Goal: Task Accomplishment & Management: Manage account settings

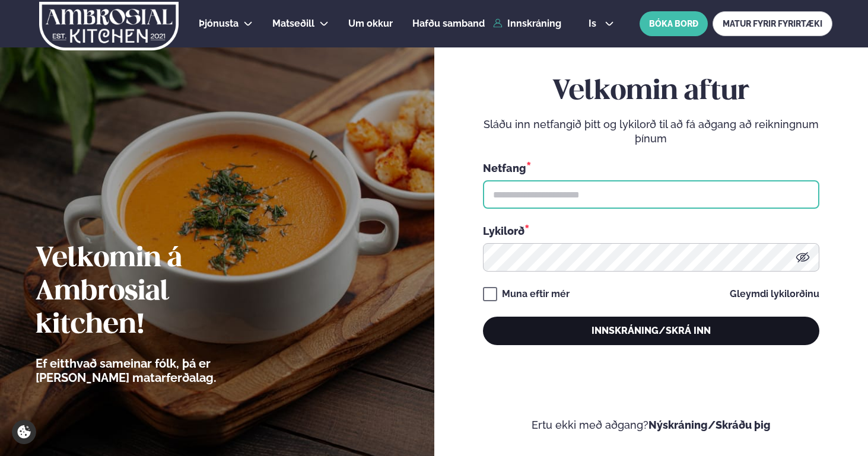
type input "**********"
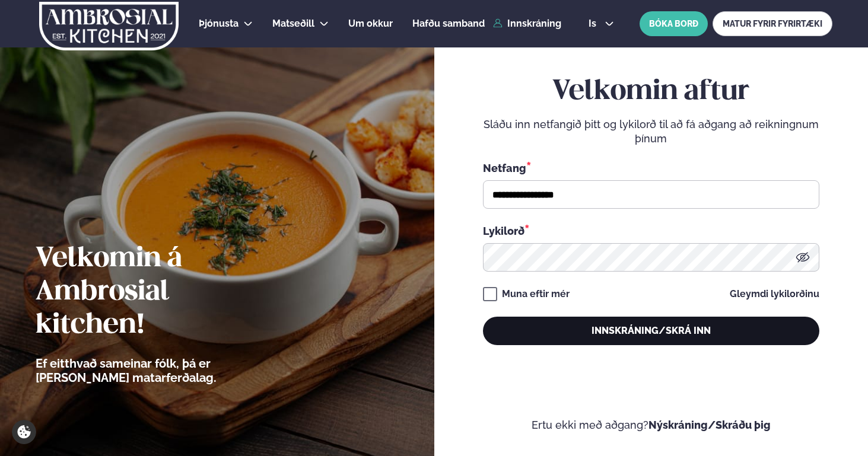
click at [627, 326] on button "Innskráning/Skrá inn" at bounding box center [651, 331] width 336 height 28
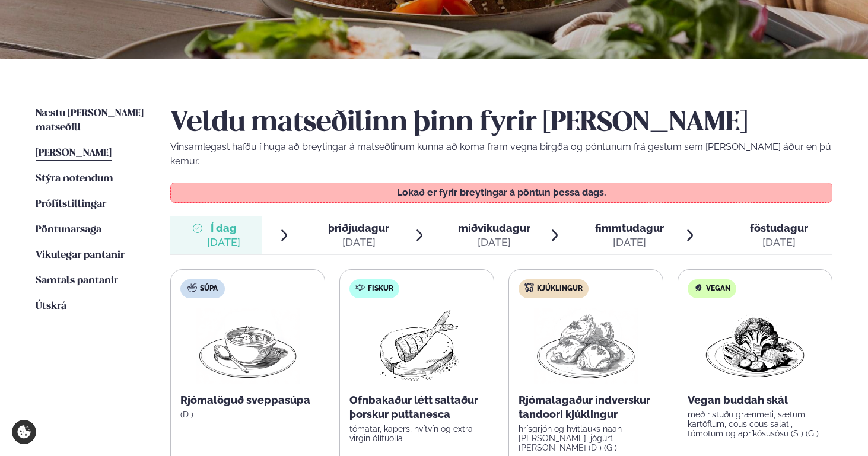
scroll to position [263, 0]
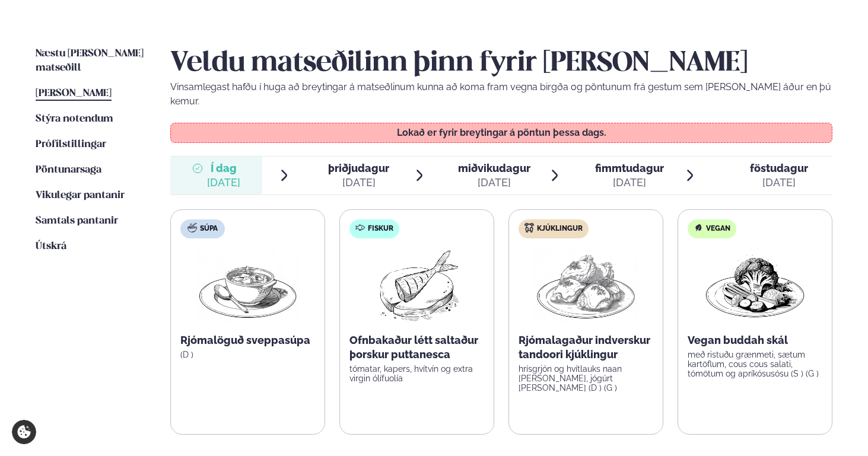
click at [342, 162] on span "þriðjudagur" at bounding box center [358, 168] width 61 height 12
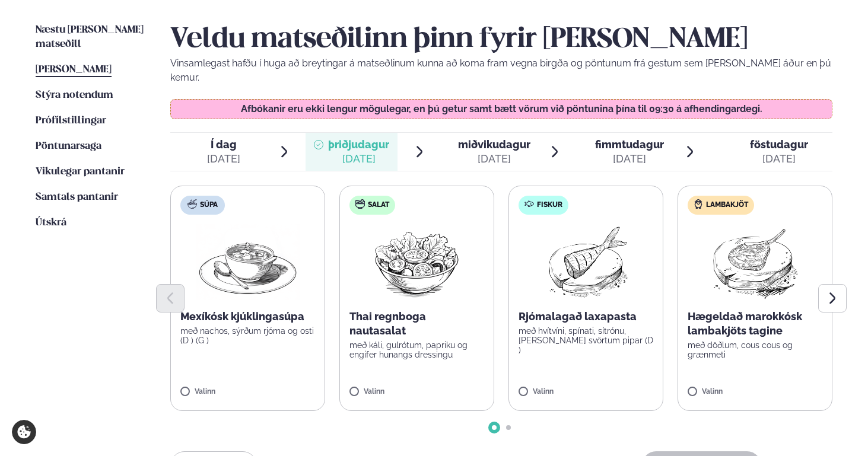
scroll to position [288, 0]
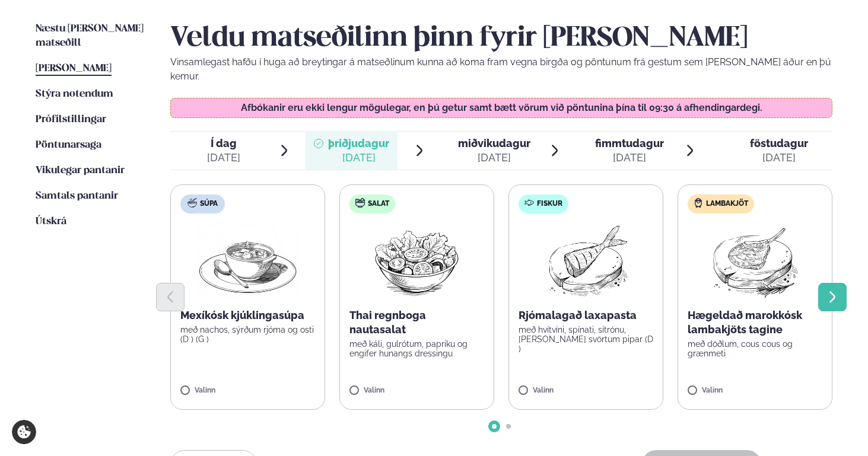
click at [832, 291] on icon "Next slide" at bounding box center [832, 296] width 6 height 11
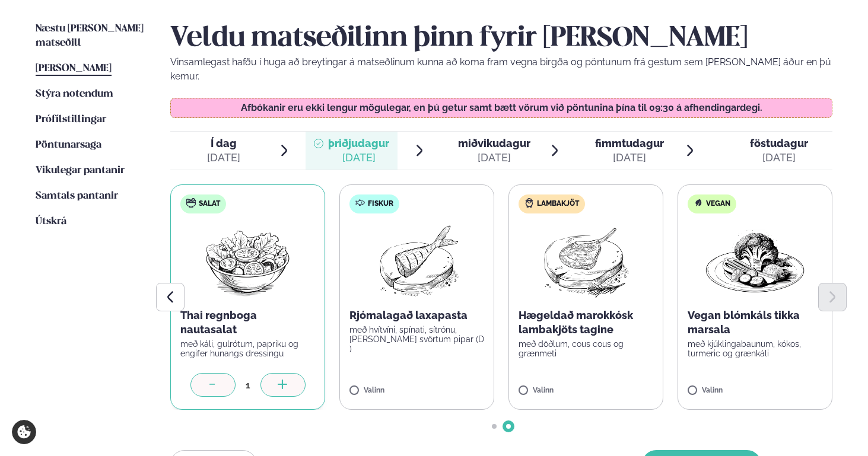
click at [491, 151] on div "[DATE]" at bounding box center [494, 158] width 72 height 14
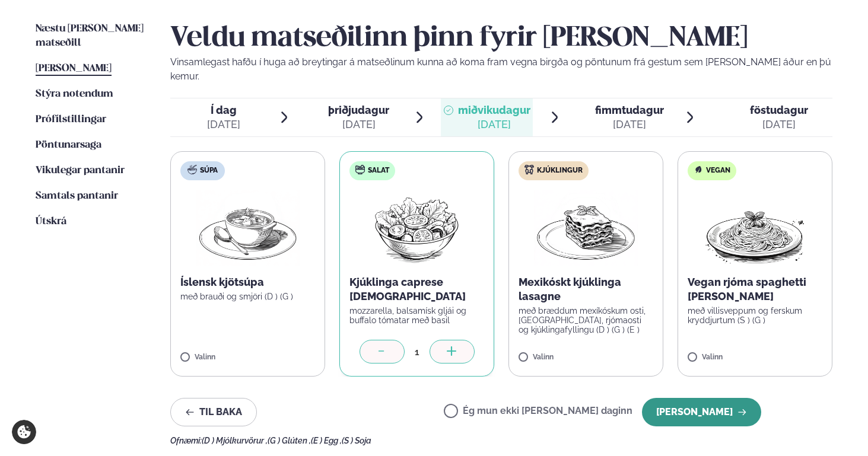
click at [701, 400] on button "[PERSON_NAME]" at bounding box center [701, 412] width 119 height 28
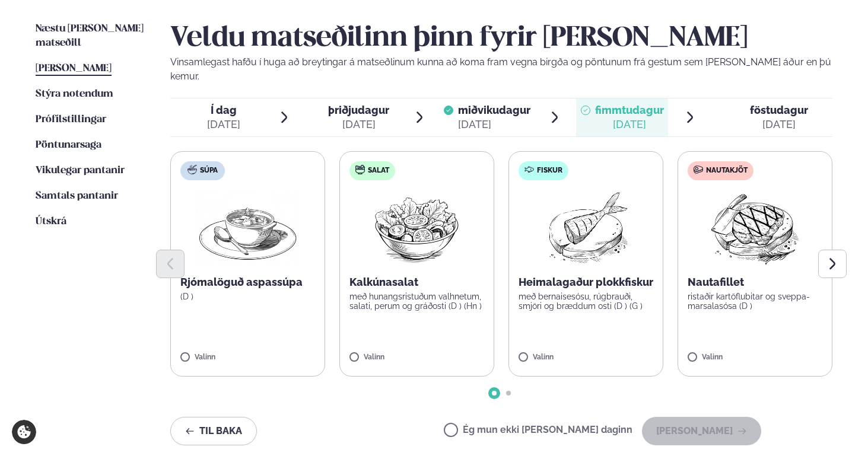
click at [506, 391] on span "Go to slide 2" at bounding box center [508, 393] width 5 height 5
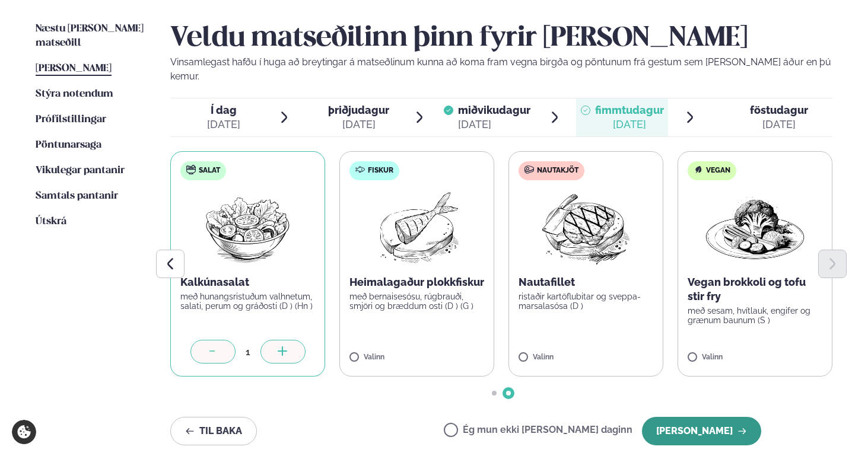
click at [723, 417] on button "[PERSON_NAME]" at bounding box center [701, 431] width 119 height 28
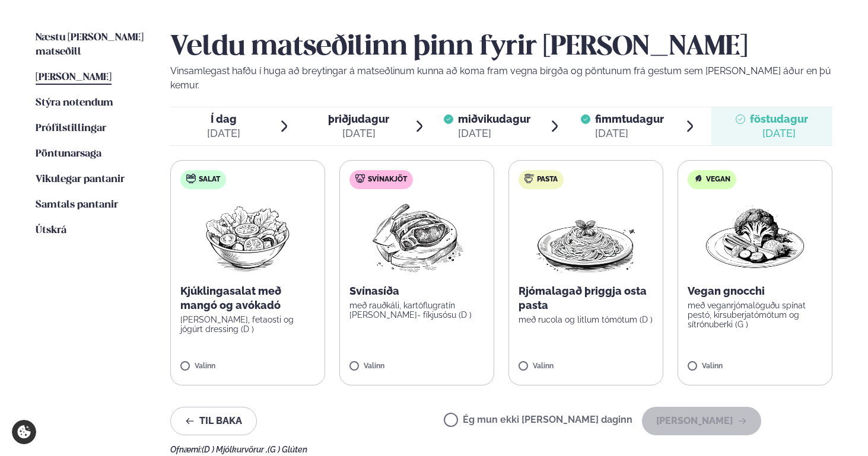
scroll to position [276, 0]
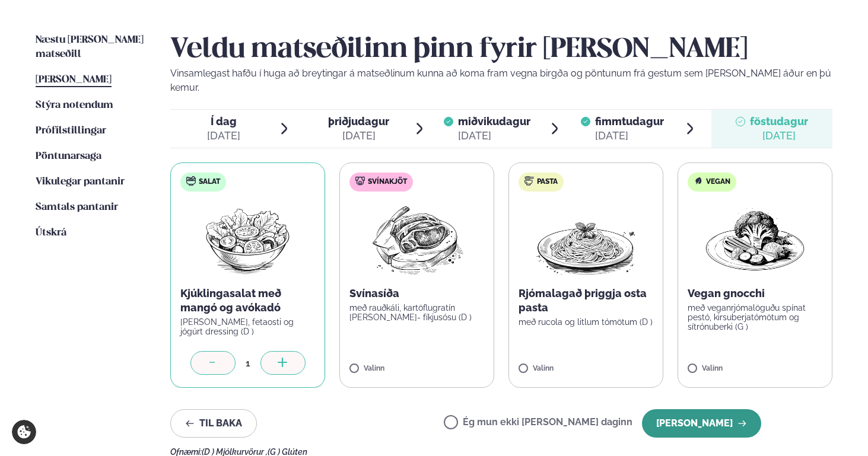
click at [694, 409] on button "[PERSON_NAME]" at bounding box center [701, 423] width 119 height 28
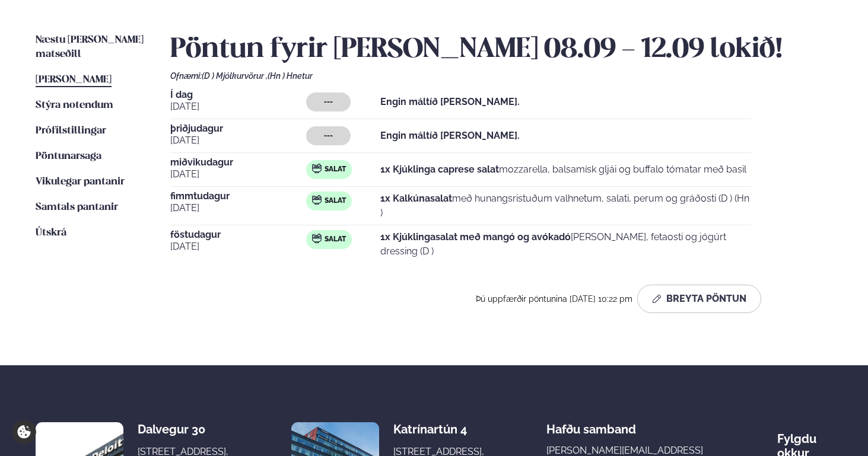
click at [77, 75] on span "[PERSON_NAME]" at bounding box center [74, 80] width 76 height 10
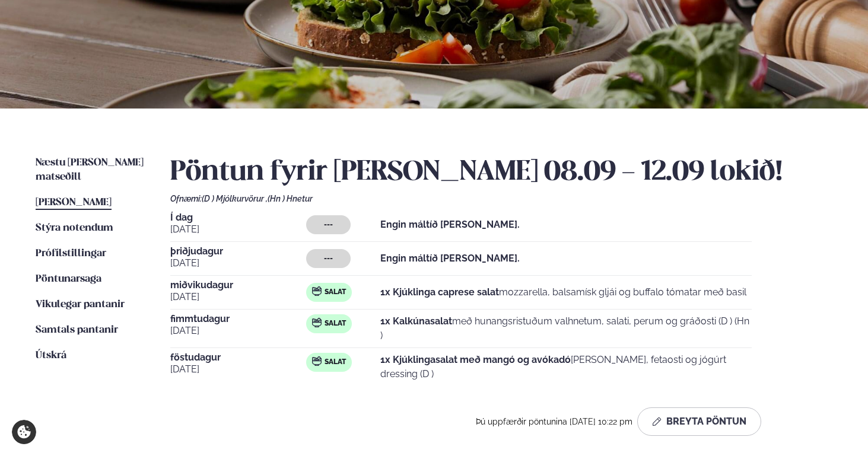
scroll to position [158, 0]
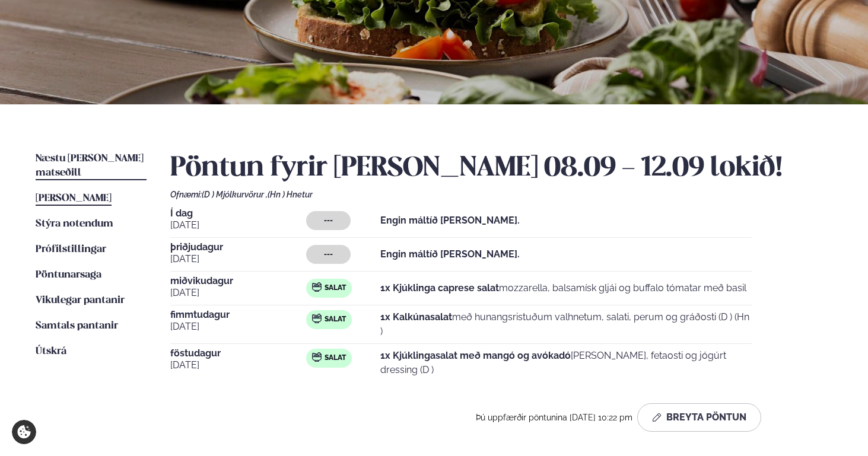
click at [91, 157] on span "Næstu [PERSON_NAME] matseðill" at bounding box center [90, 166] width 108 height 24
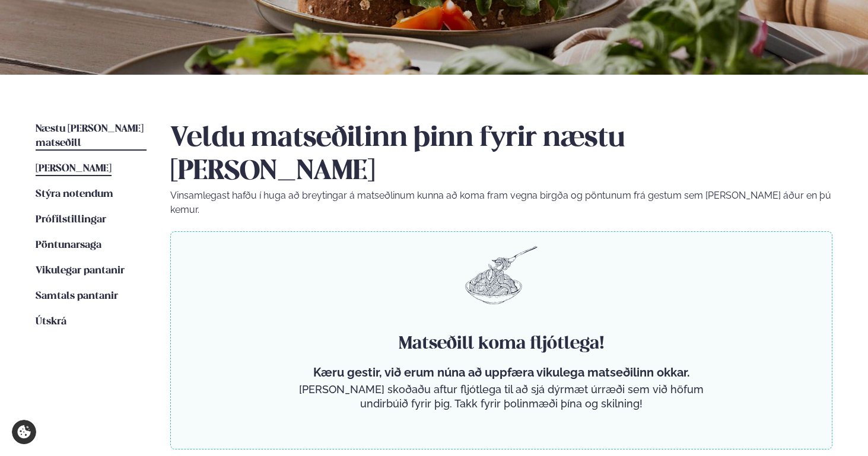
click at [58, 164] on span "[PERSON_NAME]" at bounding box center [74, 169] width 76 height 10
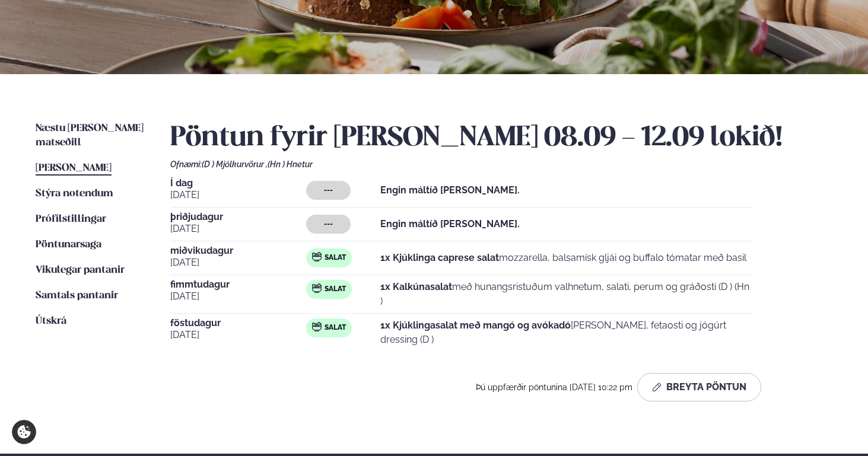
scroll to position [251, 0]
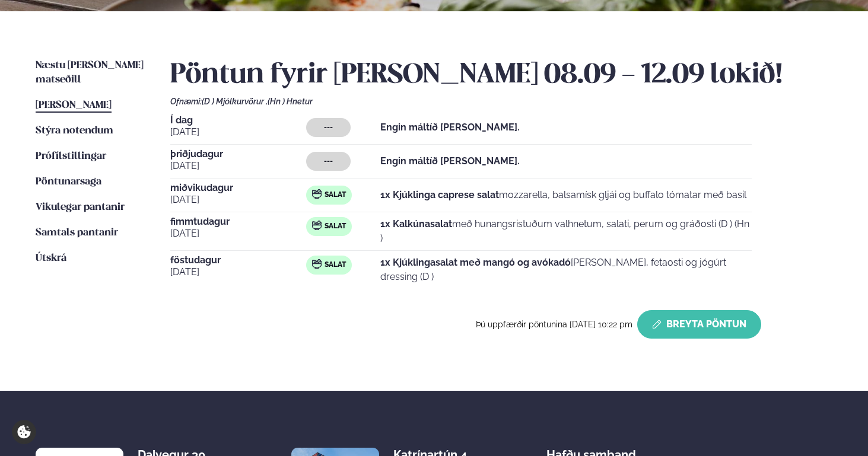
click at [719, 327] on button "Breyta Pöntun" at bounding box center [699, 324] width 124 height 28
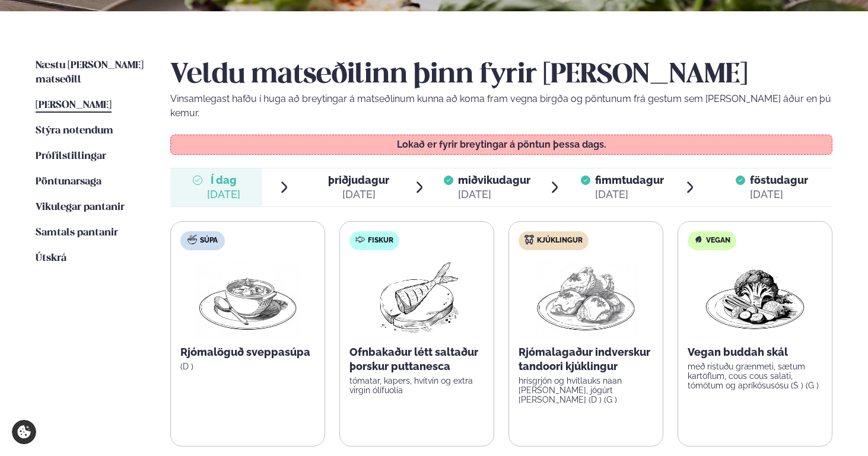
click at [355, 173] on div "þriðjudagur þri." at bounding box center [358, 180] width 61 height 14
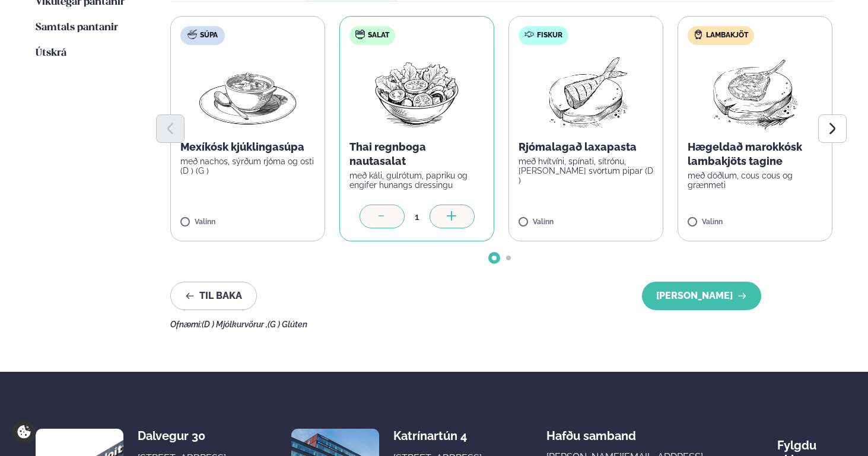
scroll to position [597, 0]
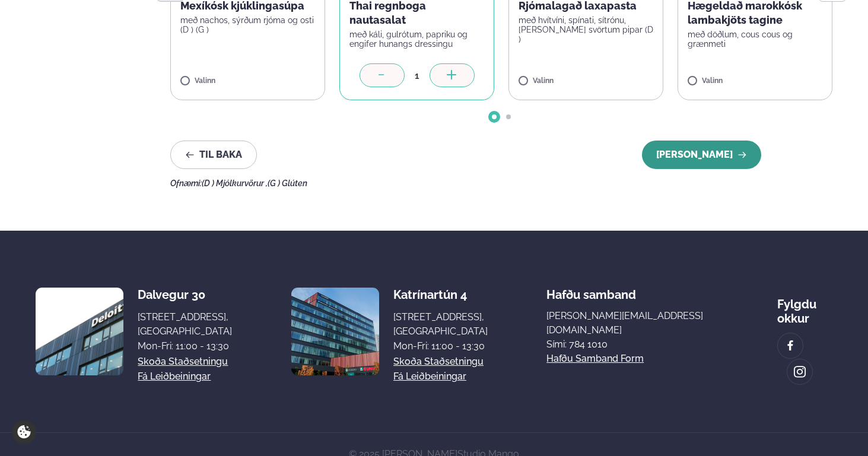
click at [684, 141] on button "[PERSON_NAME]" at bounding box center [701, 155] width 119 height 28
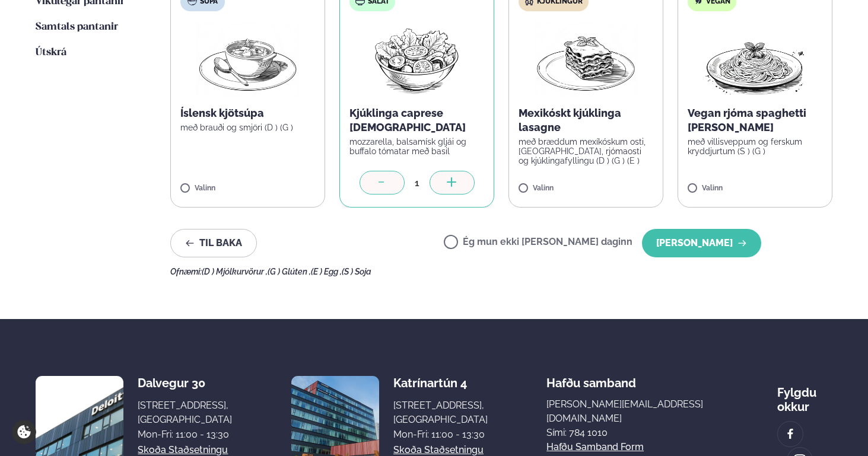
scroll to position [454, 0]
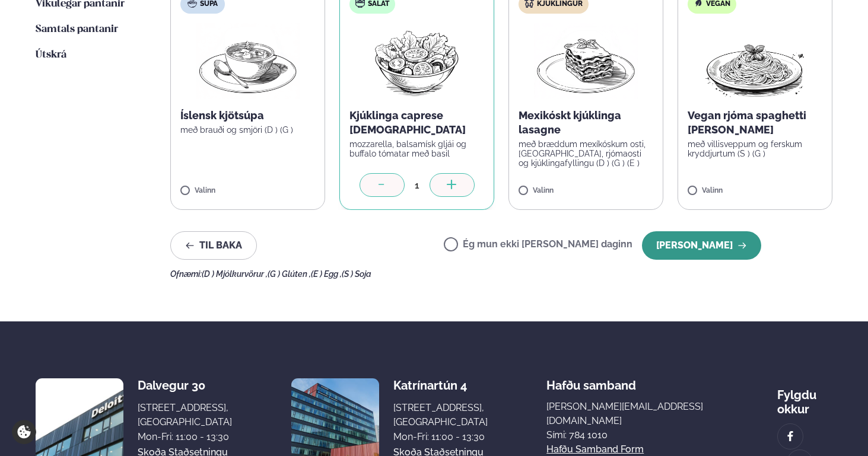
click at [715, 235] on button "[PERSON_NAME]" at bounding box center [701, 245] width 119 height 28
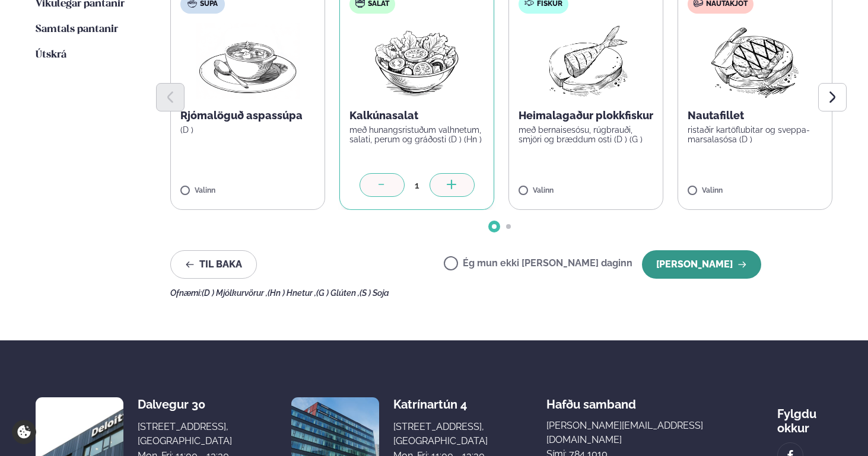
click at [707, 250] on button "[PERSON_NAME]" at bounding box center [701, 264] width 119 height 28
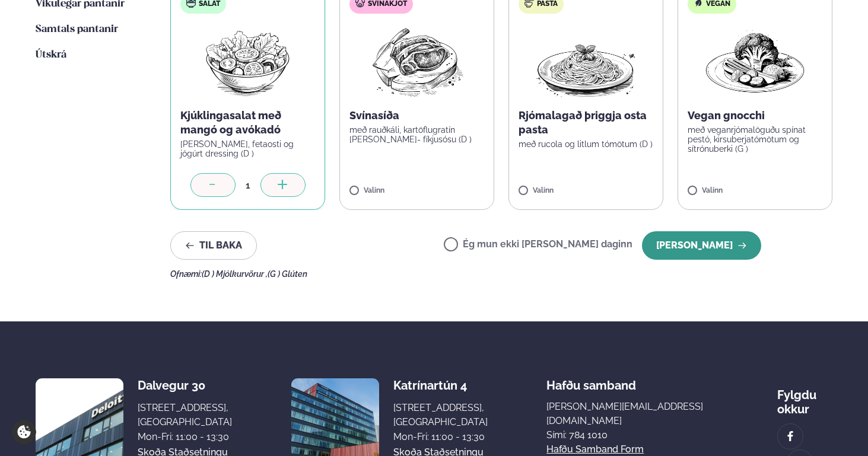
click at [705, 232] on button "[PERSON_NAME]" at bounding box center [701, 245] width 119 height 28
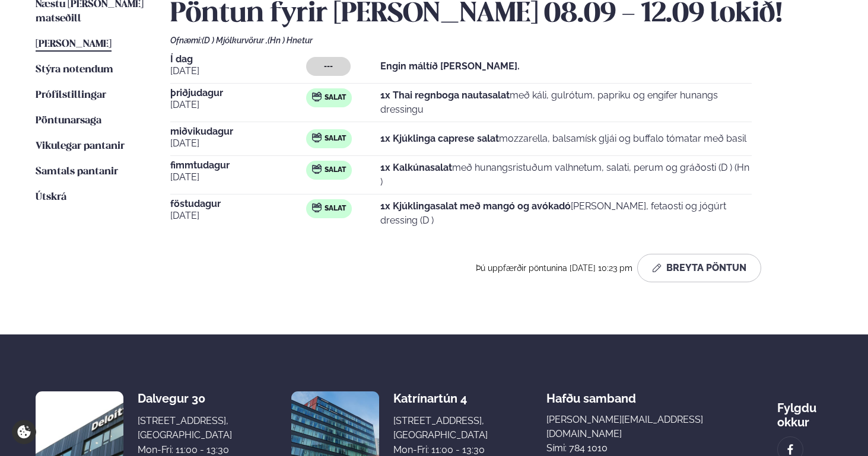
scroll to position [309, 0]
